Goal: Information Seeking & Learning: Compare options

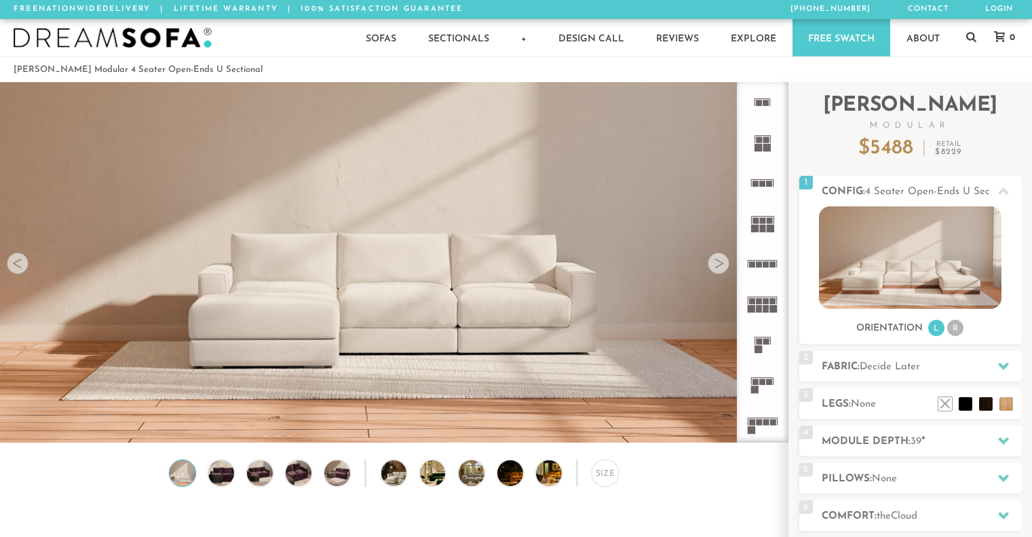
scroll to position [11, 11]
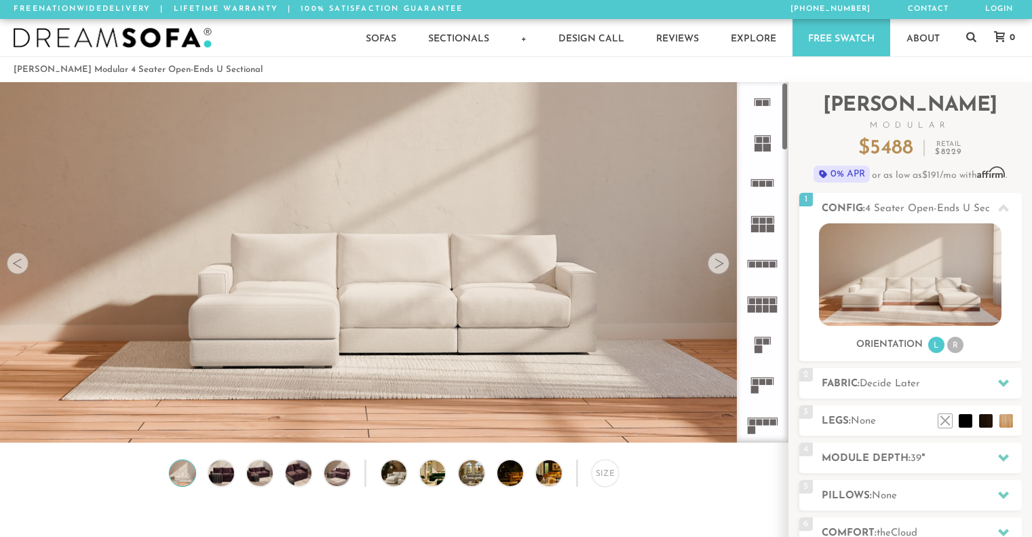
click at [774, 302] on rect at bounding box center [773, 301] width 6 height 6
click at [758, 426] on icon at bounding box center [762, 424] width 40 height 40
click at [761, 383] on rect at bounding box center [763, 382] width 6 height 6
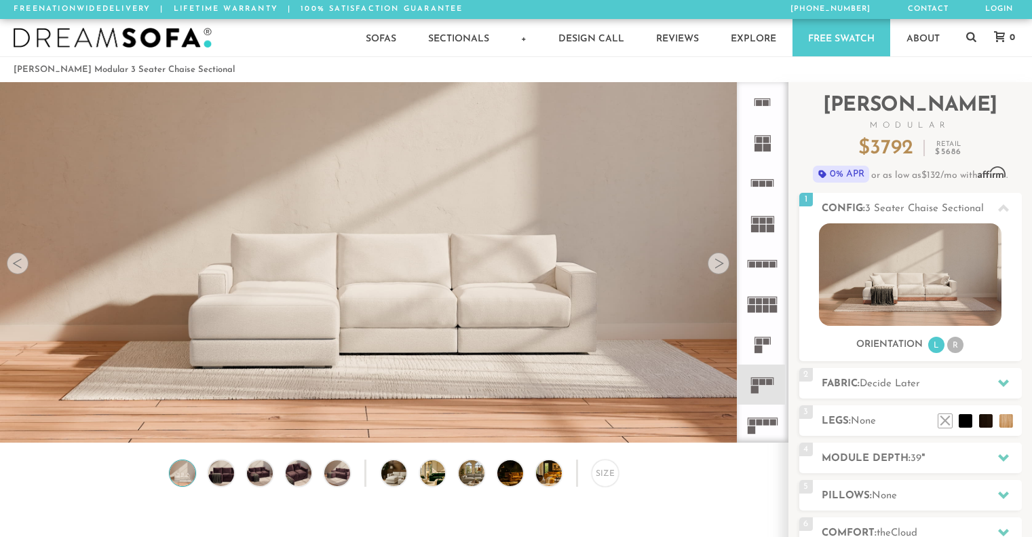
click at [758, 337] on icon at bounding box center [762, 344] width 40 height 40
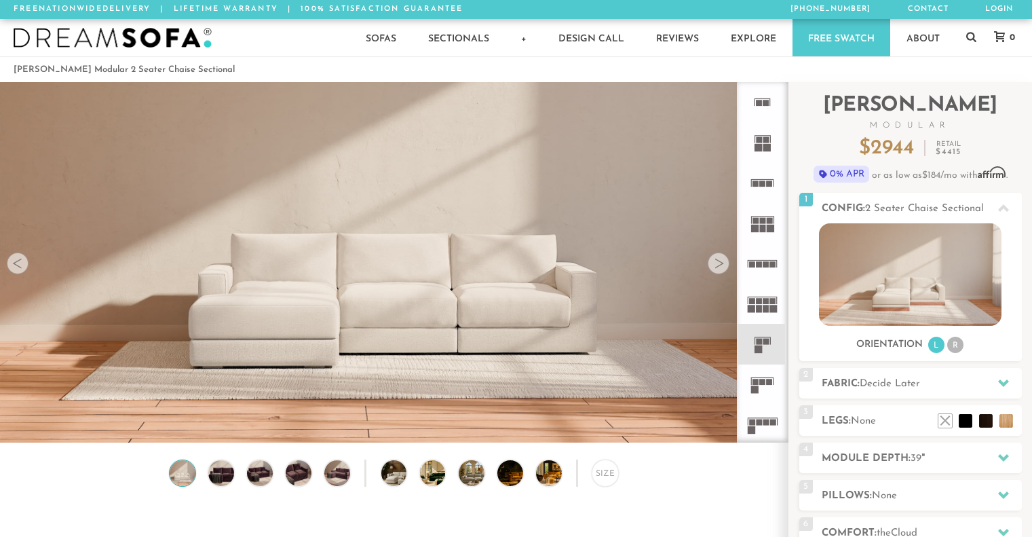
click at [760, 293] on icon at bounding box center [762, 304] width 40 height 40
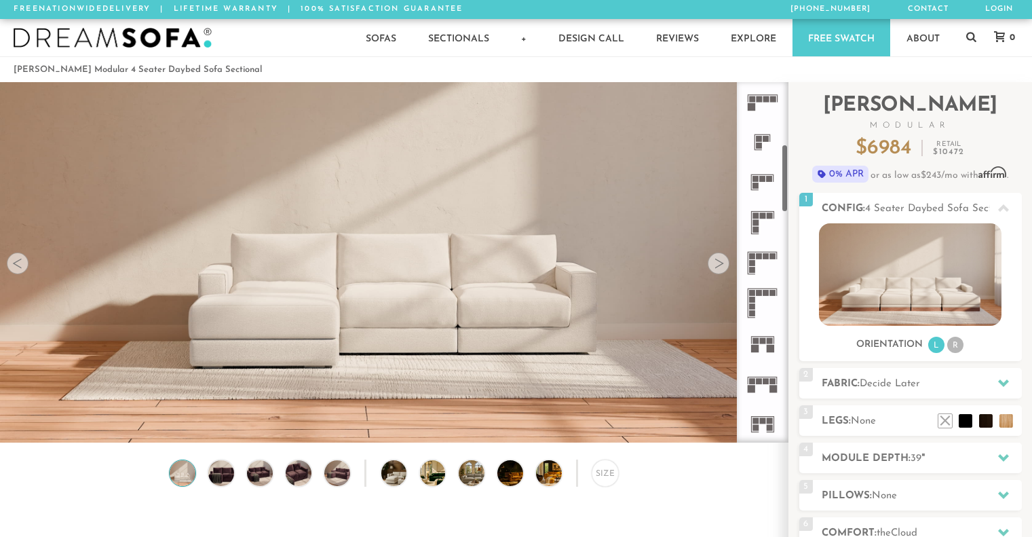
scroll to position [329, 0]
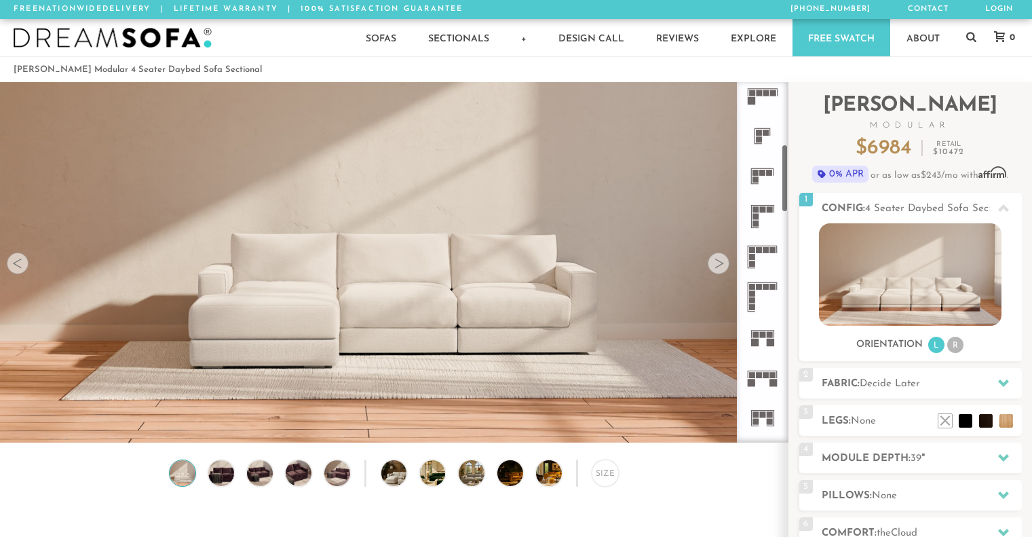
click at [756, 300] on icon at bounding box center [762, 297] width 40 height 40
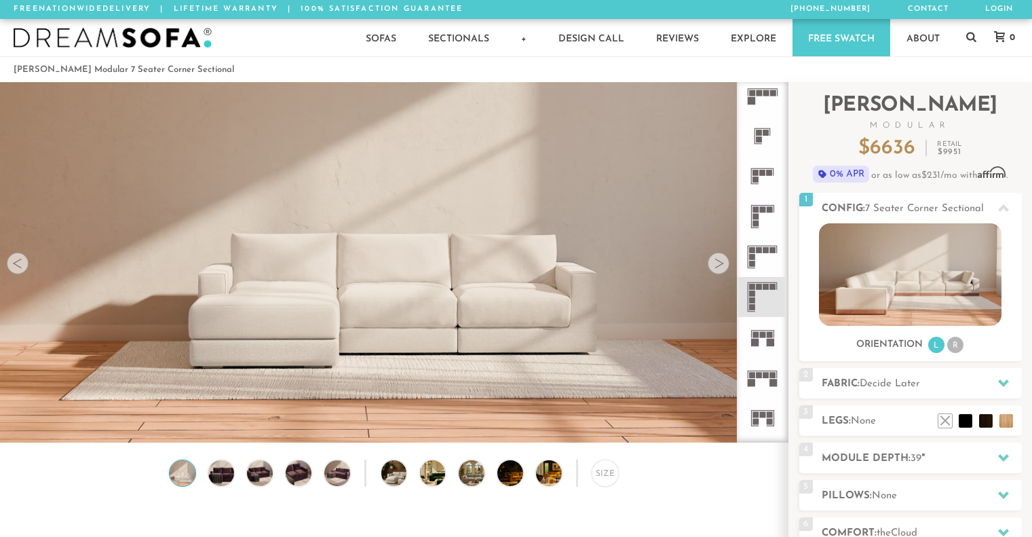
click at [756, 300] on icon at bounding box center [762, 297] width 40 height 40
click at [897, 286] on img at bounding box center [910, 274] width 183 height 102
click at [951, 346] on li "R" at bounding box center [955, 345] width 16 height 16
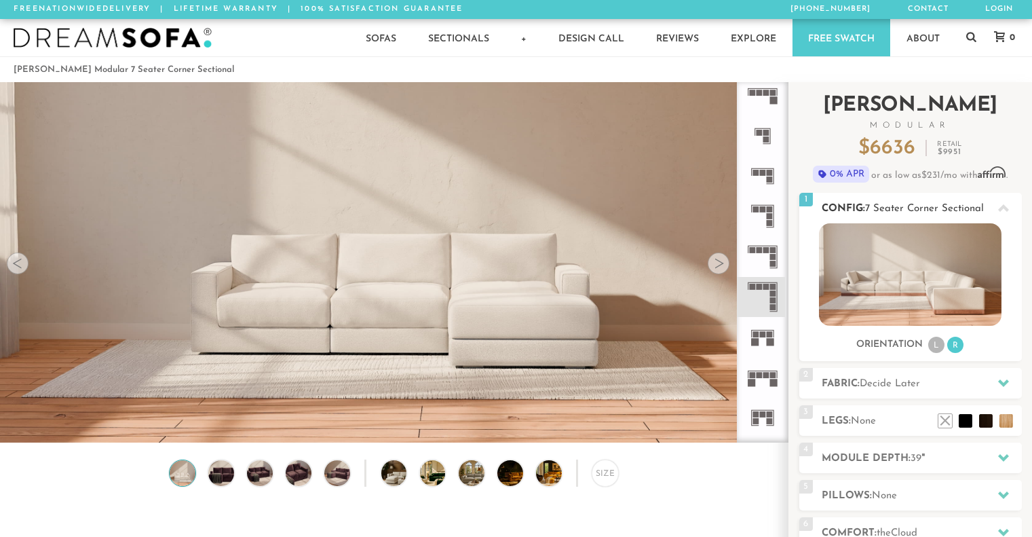
click at [933, 344] on li "L" at bounding box center [936, 345] width 16 height 16
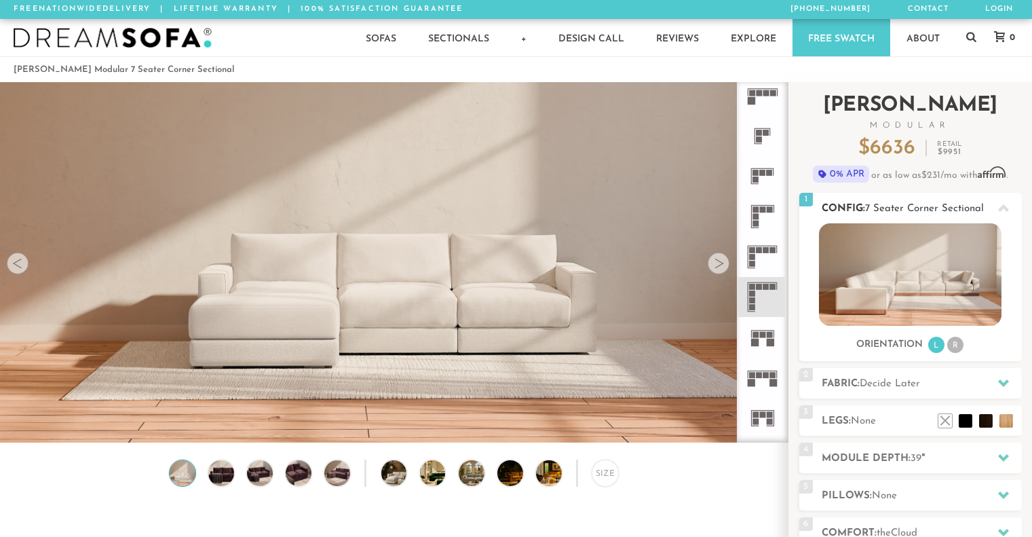
click at [958, 343] on li "R" at bounding box center [955, 345] width 16 height 16
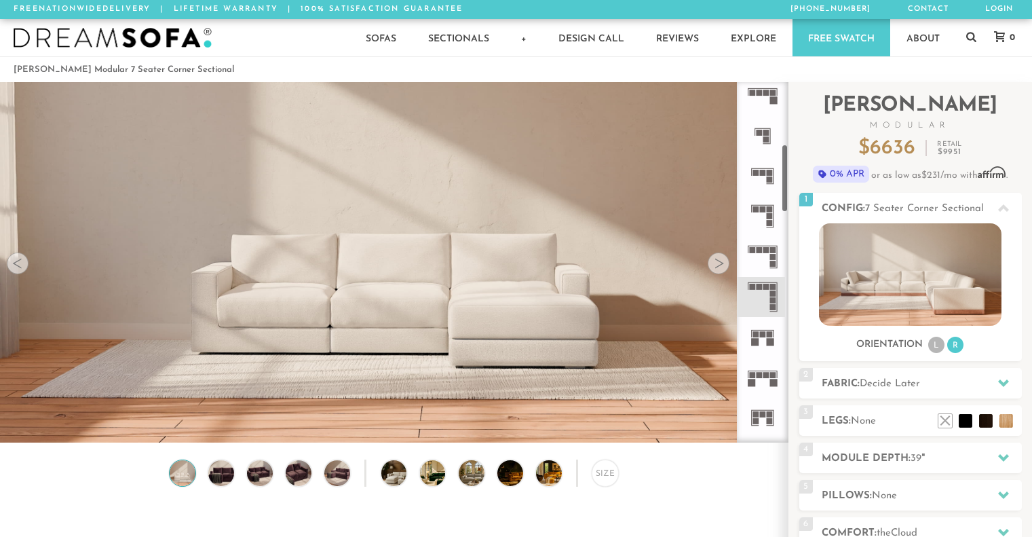
click at [772, 255] on rect at bounding box center [773, 257] width 6 height 6
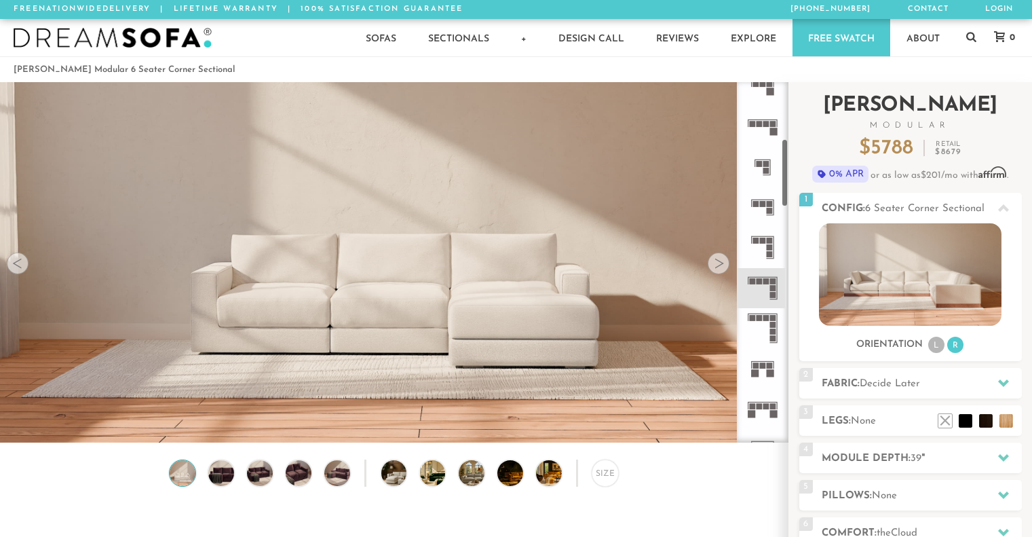
scroll to position [301, 0]
drag, startPoint x: 784, startPoint y: 193, endPoint x: 797, endPoint y: 189, distance: 13.1
click at [797, 189] on div "Introducing [PERSON_NAME] Modular $ 5788 Retail $ 8679 $ 5788 Retail $ 8679 0% …" at bounding box center [911, 382] width 244 height 601
